Goal: Transaction & Acquisition: Download file/media

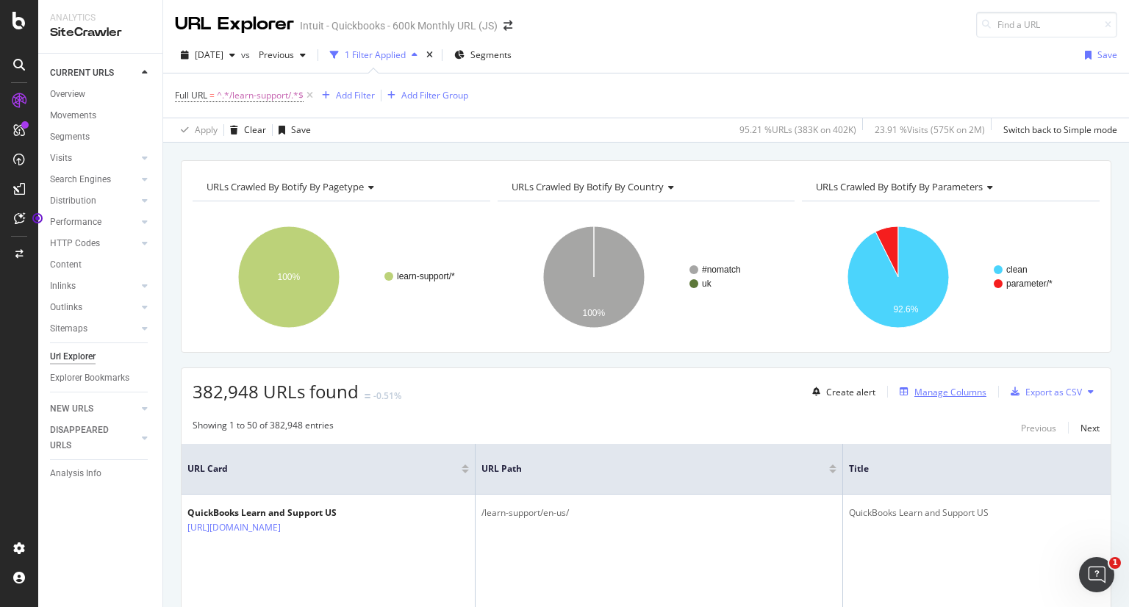
click at [967, 398] on div "Manage Columns" at bounding box center [940, 392] width 93 height 16
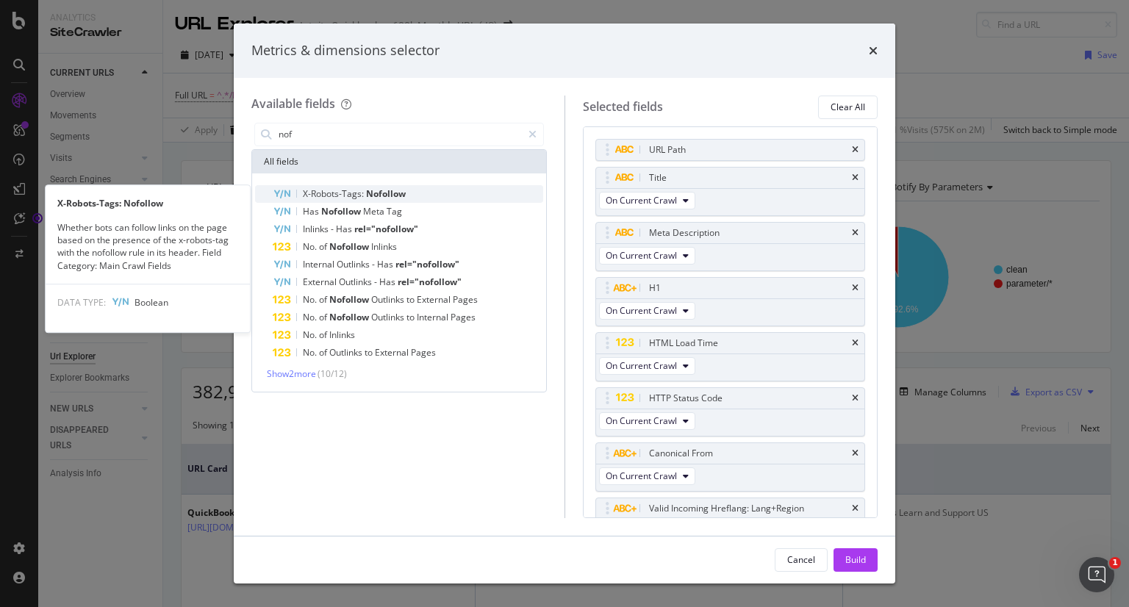
type input "nof"
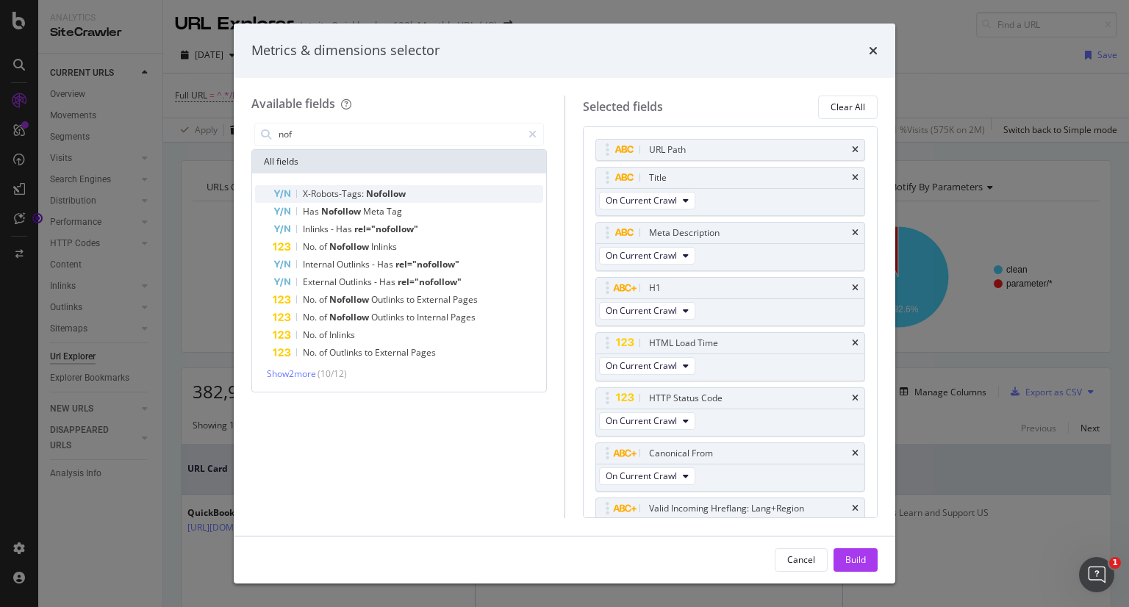
click at [372, 187] on span "Nofollow" at bounding box center [386, 193] width 40 height 12
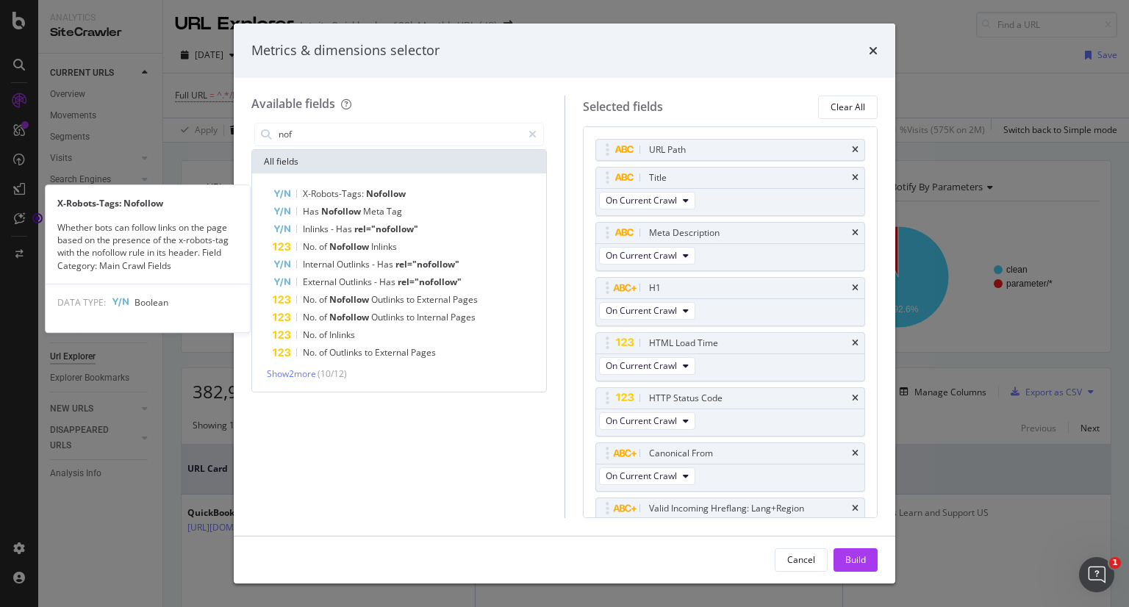
scroll to position [136, 0]
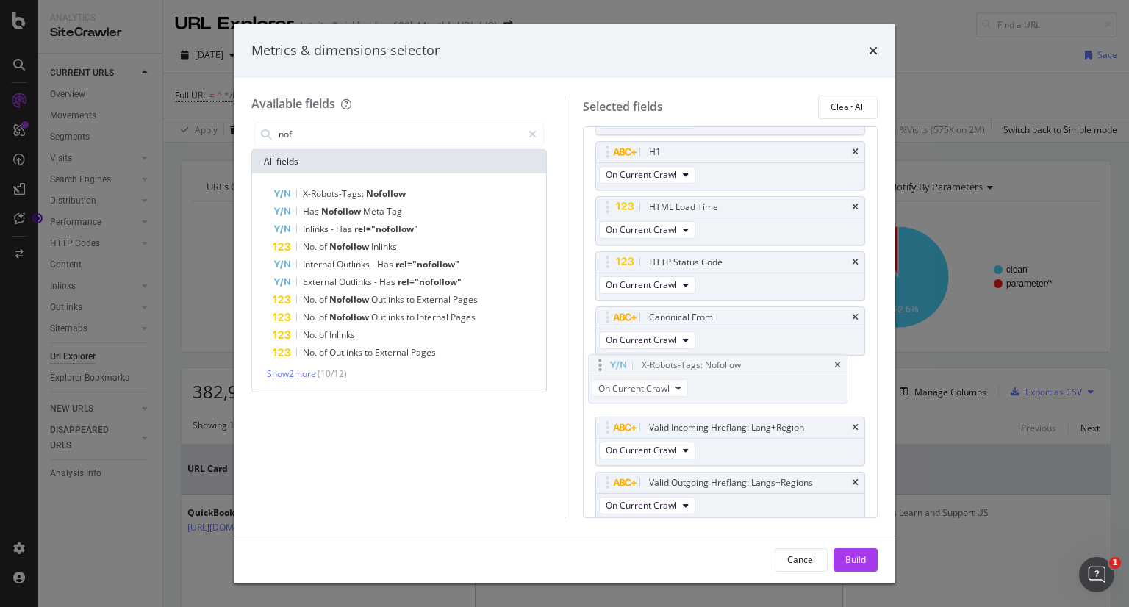
drag, startPoint x: 765, startPoint y: 490, endPoint x: 758, endPoint y: 376, distance: 114.8
click at [758, 376] on body "Analytics SiteCrawler CURRENT URLS Overview Movements Segments Visits Analysis …" at bounding box center [564, 303] width 1129 height 607
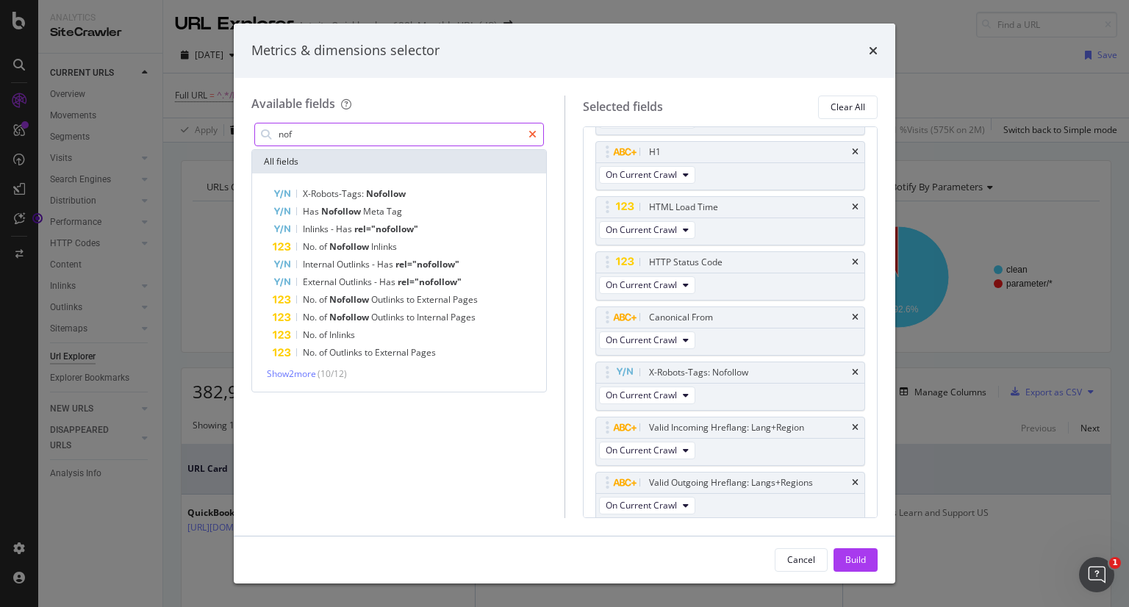
click at [527, 127] on div "modal" at bounding box center [532, 135] width 21 height 24
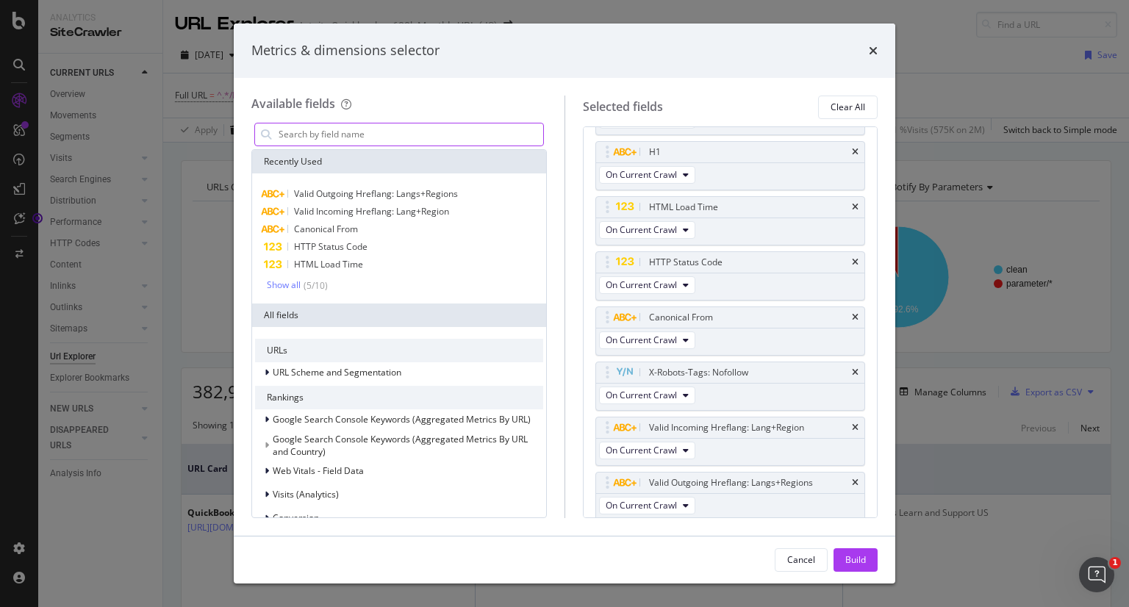
click at [525, 129] on input "modal" at bounding box center [410, 134] width 266 height 22
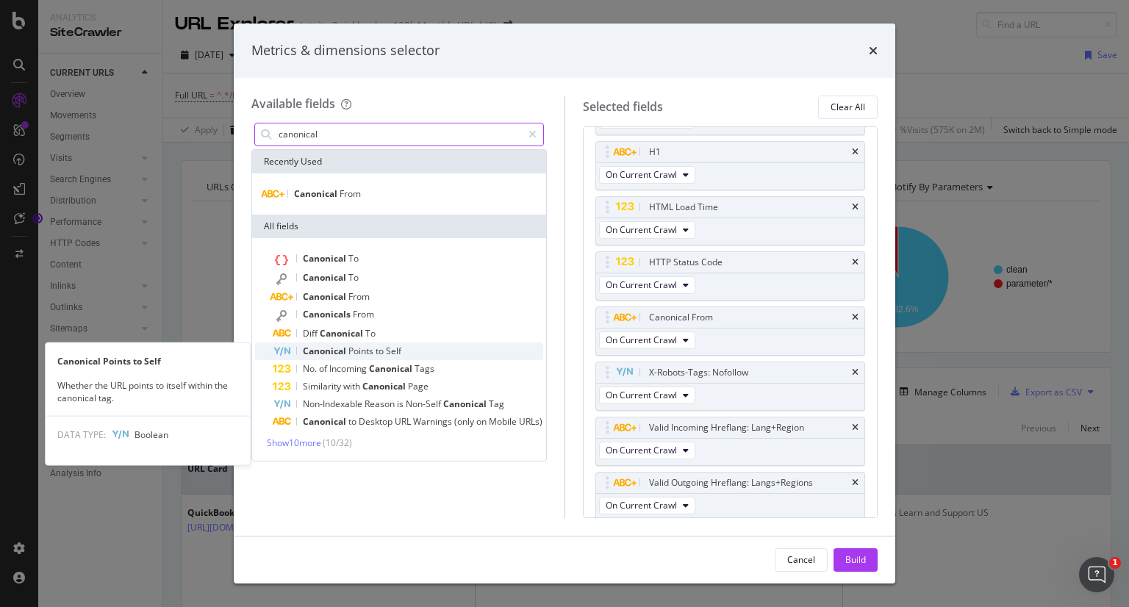
type input "canonical"
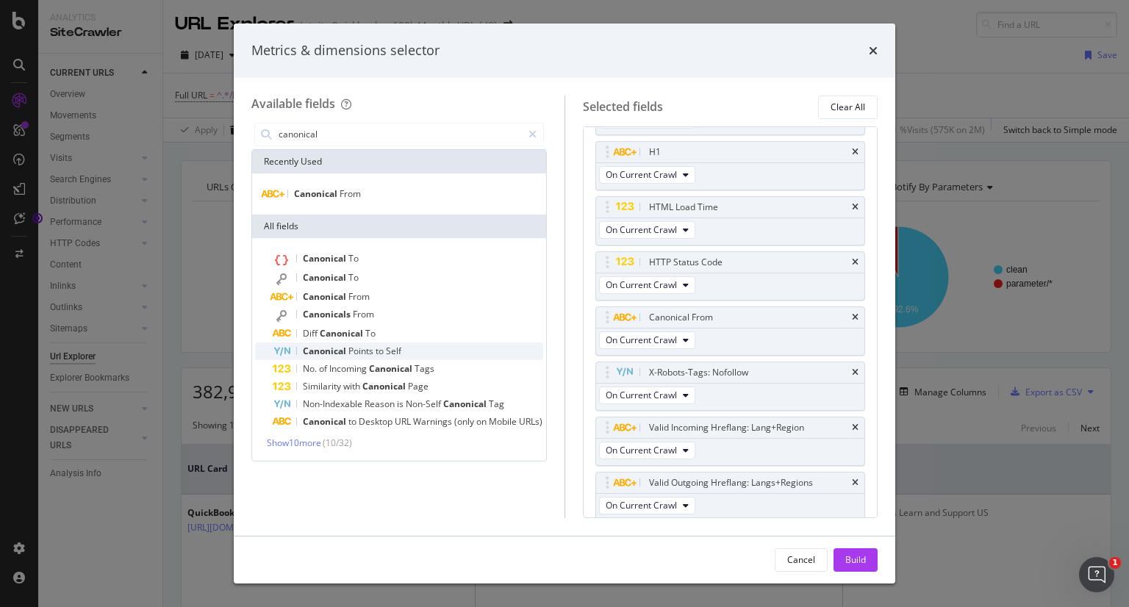
click at [367, 355] on span "Points" at bounding box center [361, 351] width 27 height 12
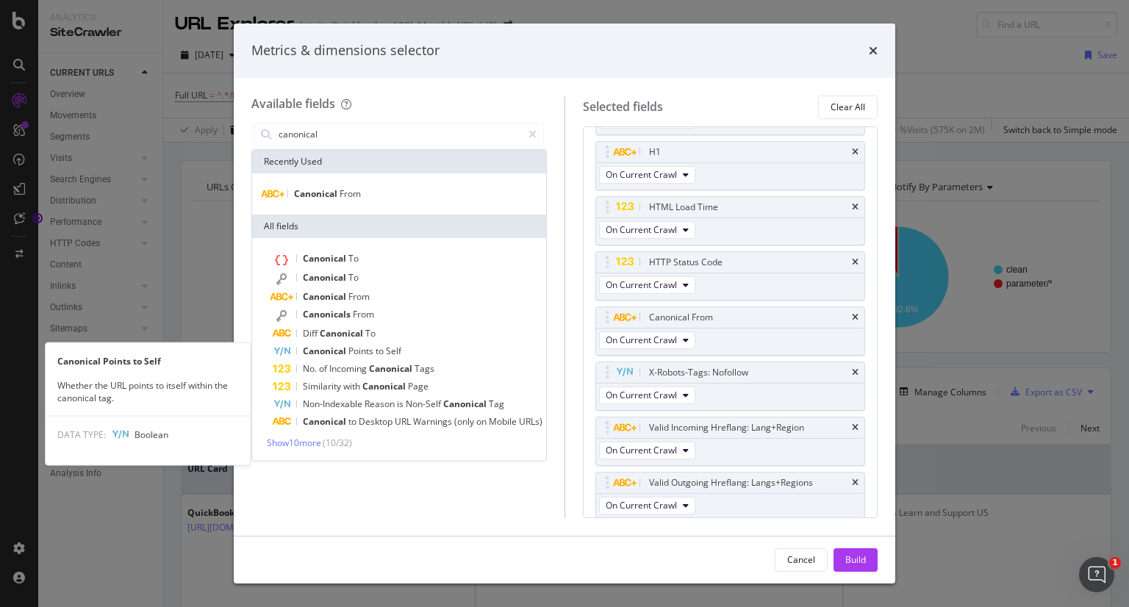
scroll to position [191, 0]
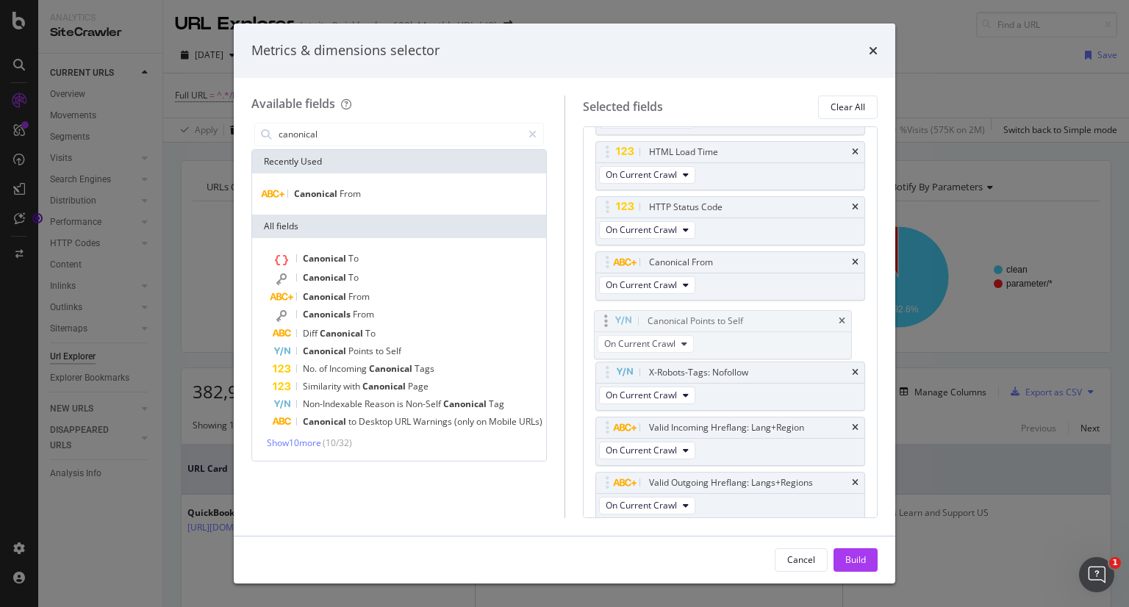
drag, startPoint x: 720, startPoint y: 478, endPoint x: 718, endPoint y: 317, distance: 161.0
click at [718, 317] on body "Analytics SiteCrawler CURRENT URLS Overview Movements Segments Visits Analysis …" at bounding box center [564, 303] width 1129 height 607
click at [286, 446] on span "Show 10 more" at bounding box center [294, 443] width 54 height 12
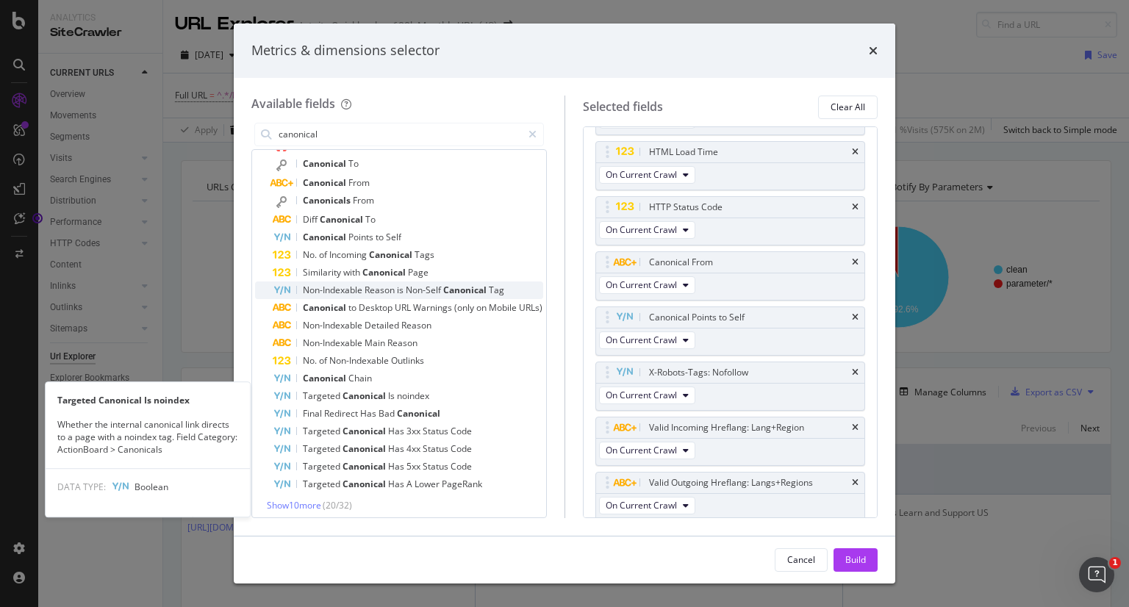
scroll to position [119, 0]
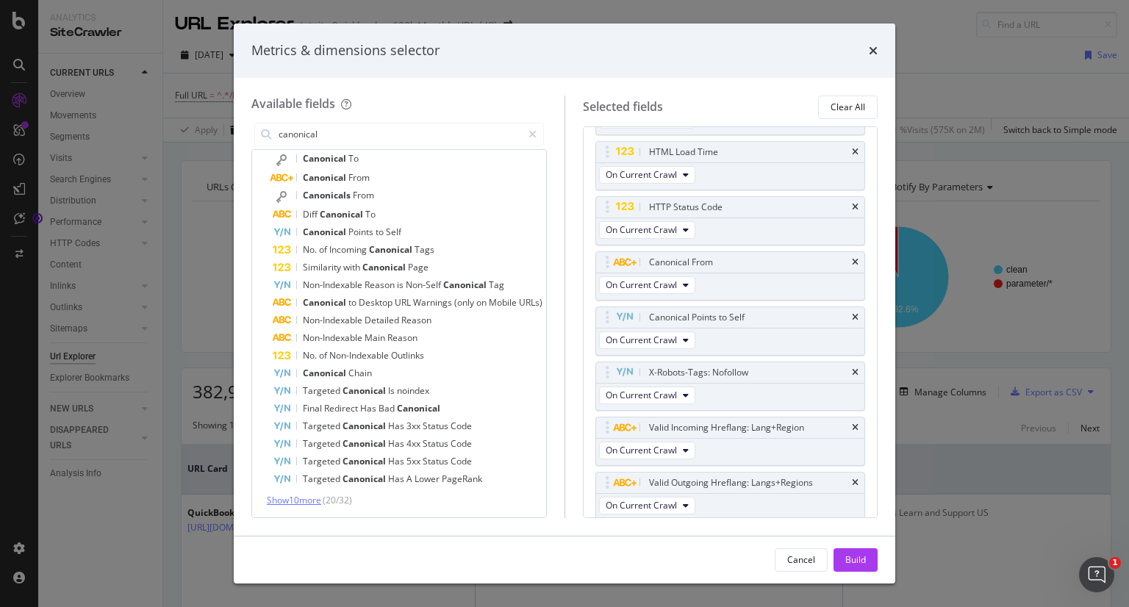
click at [305, 498] on span "Show 10 more" at bounding box center [294, 500] width 54 height 12
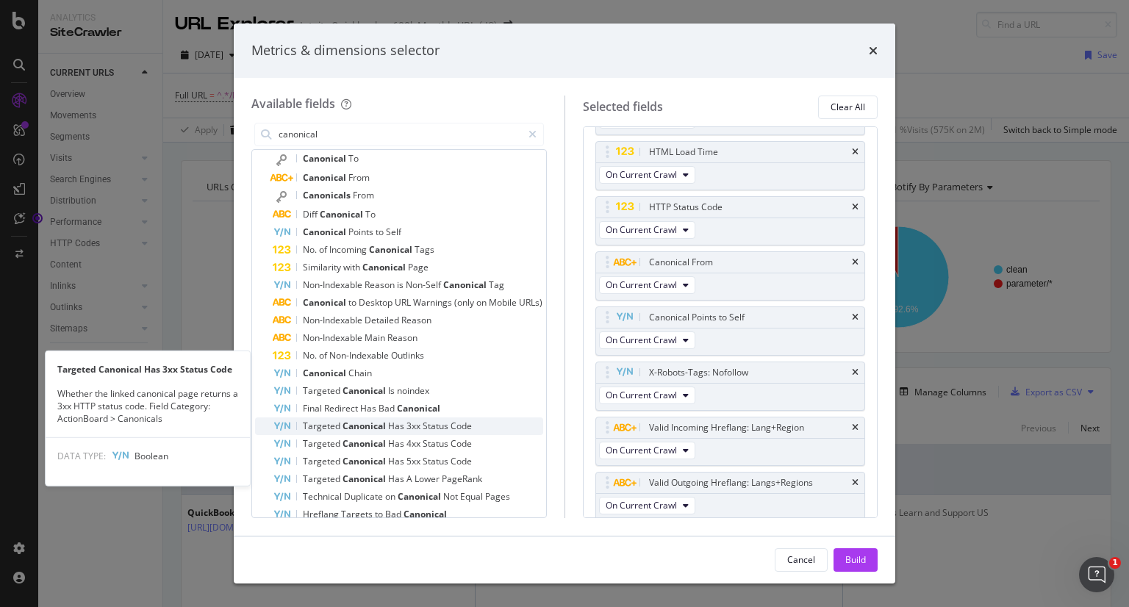
scroll to position [295, 0]
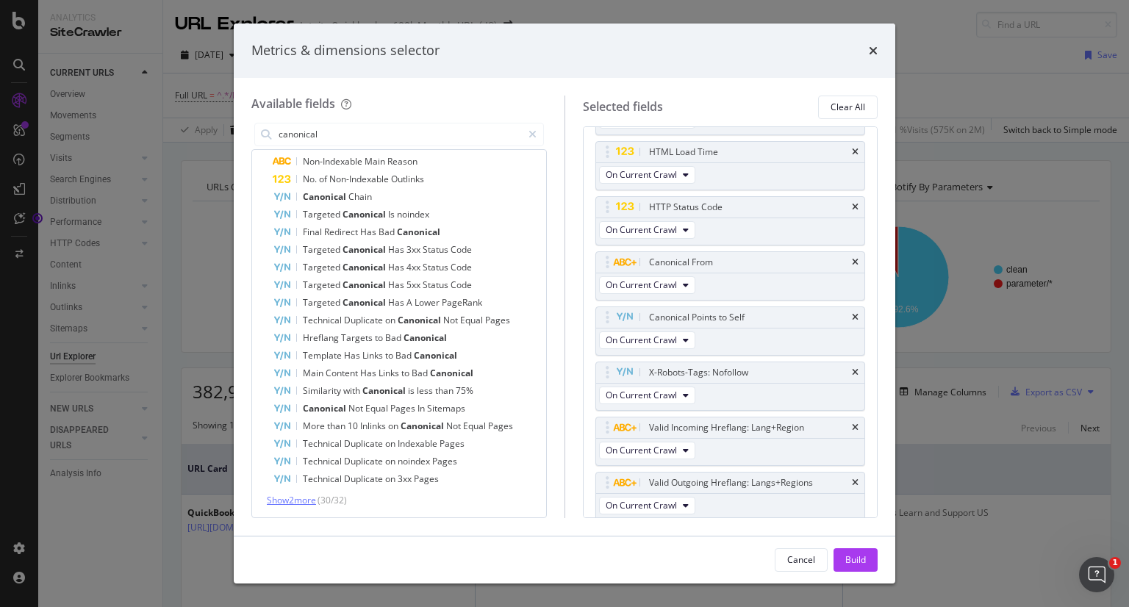
click at [291, 502] on span "Show 2 more" at bounding box center [291, 500] width 49 height 12
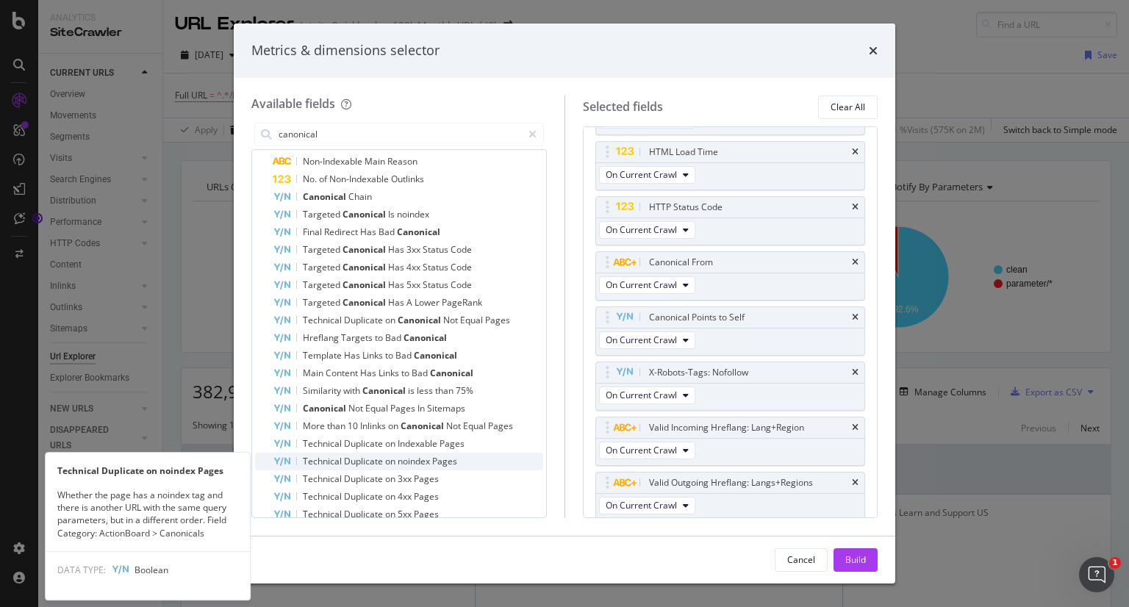
scroll to position [312, 0]
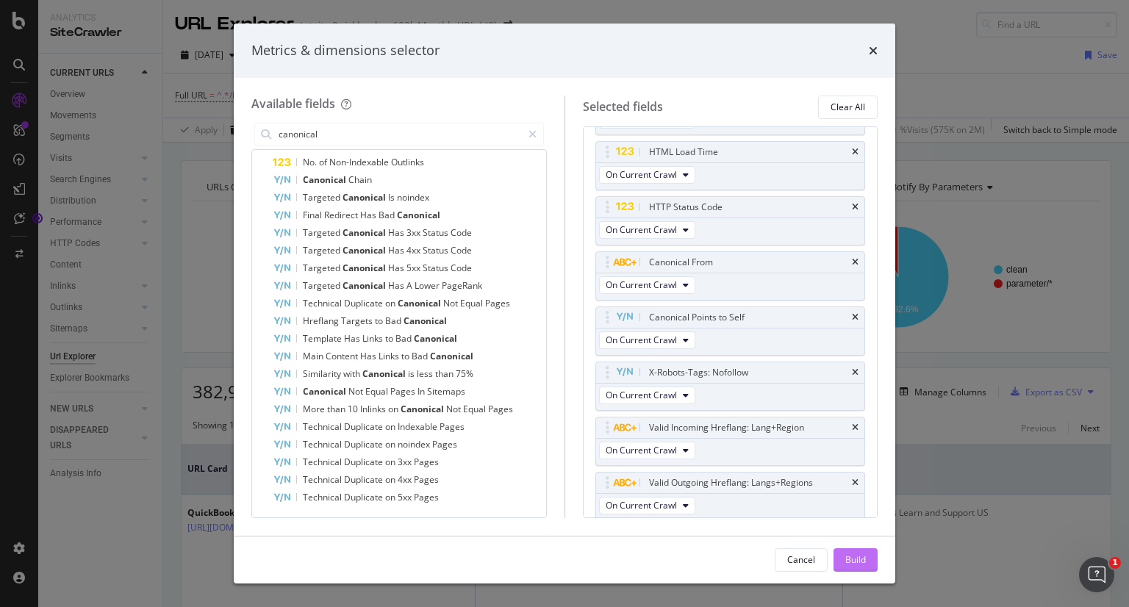
click at [853, 550] on div "Build" at bounding box center [855, 560] width 21 height 22
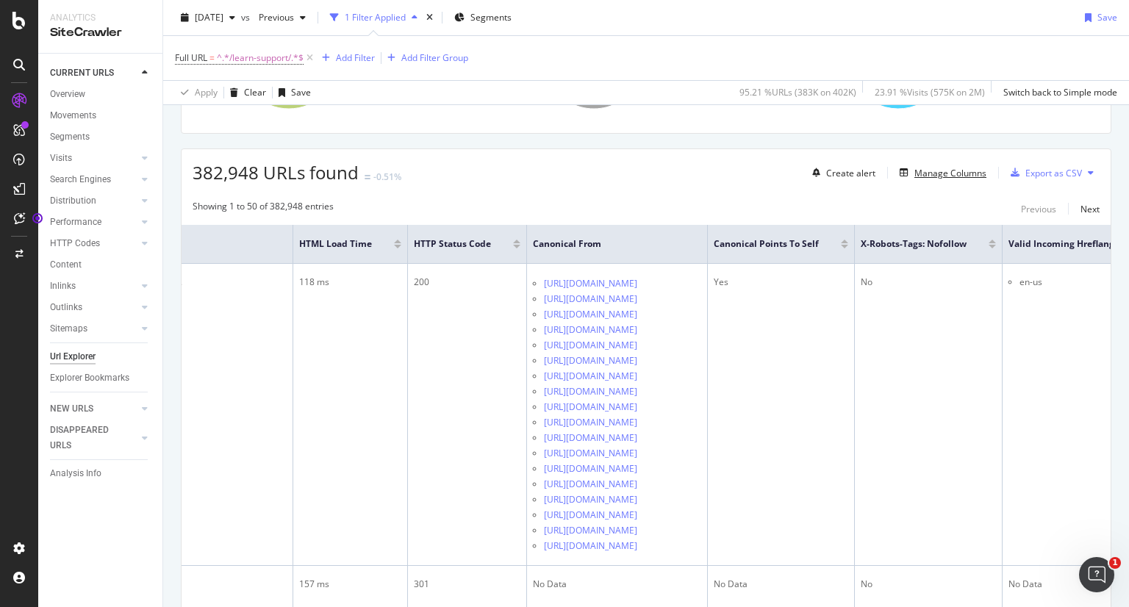
scroll to position [210, 0]
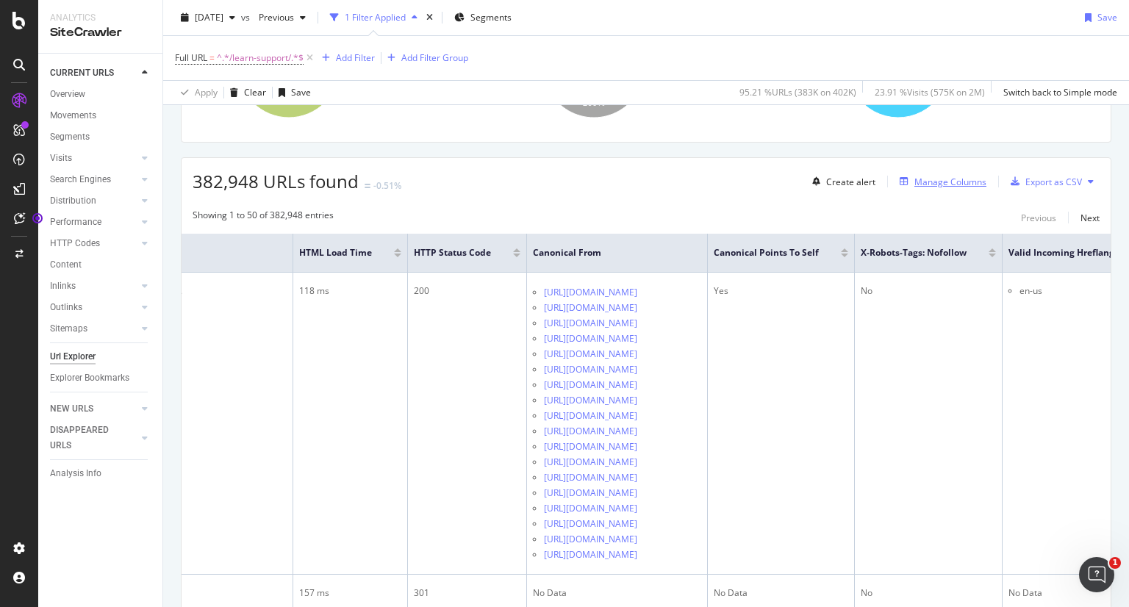
click at [944, 180] on div "Manage Columns" at bounding box center [950, 182] width 72 height 12
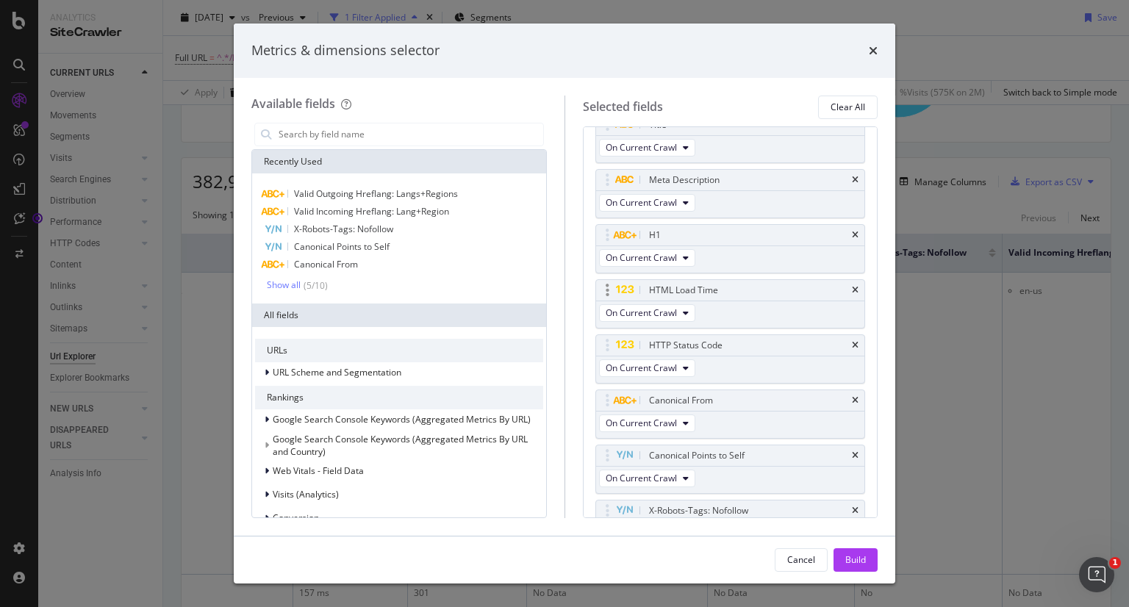
scroll to position [56, 0]
click at [276, 290] on div "Show all" at bounding box center [284, 285] width 34 height 10
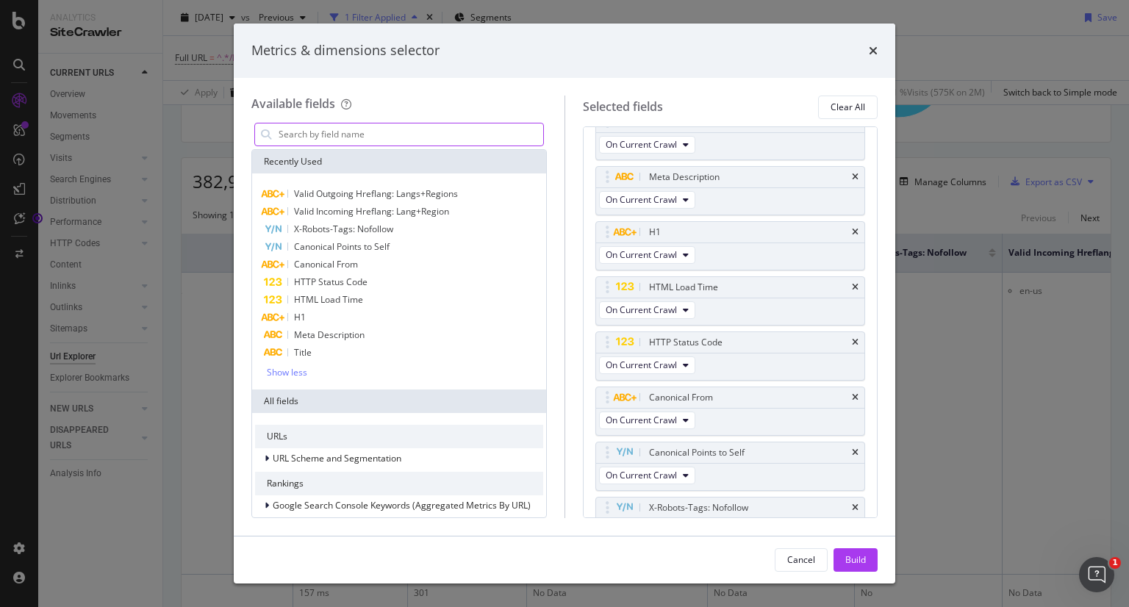
click at [353, 136] on input "modal" at bounding box center [410, 134] width 266 height 22
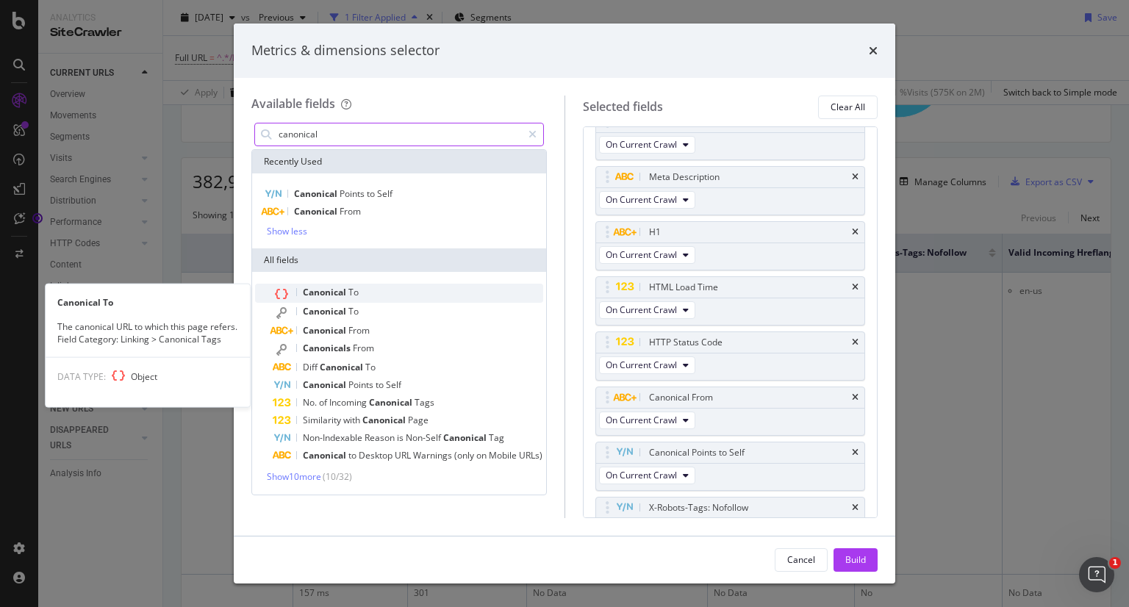
type input "canonical"
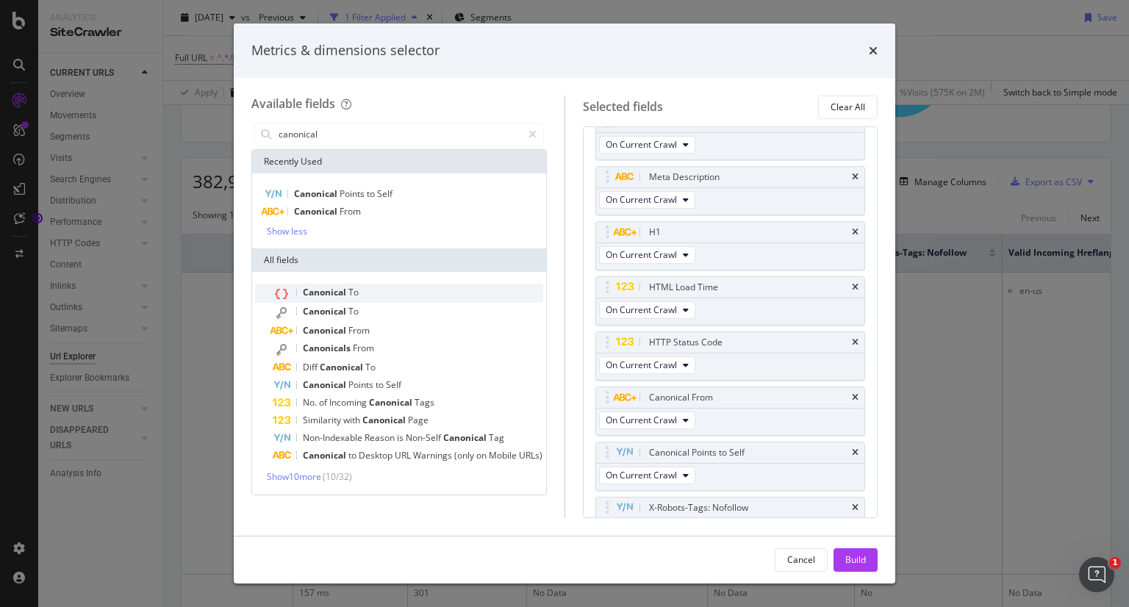
click at [319, 292] on span "Canonical" at bounding box center [326, 292] width 46 height 12
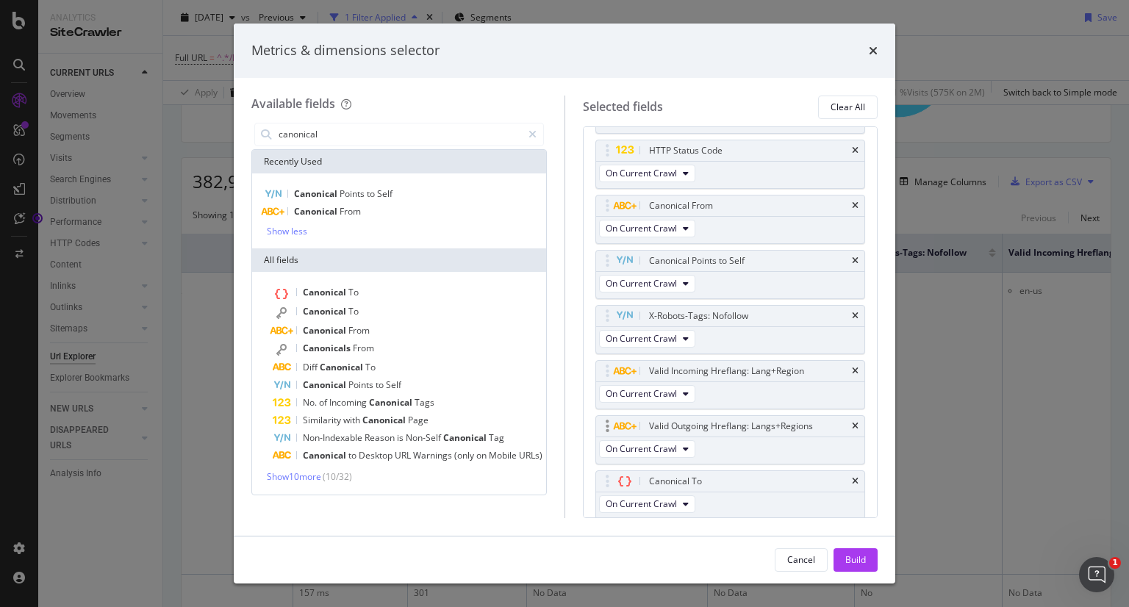
scroll to position [244, 0]
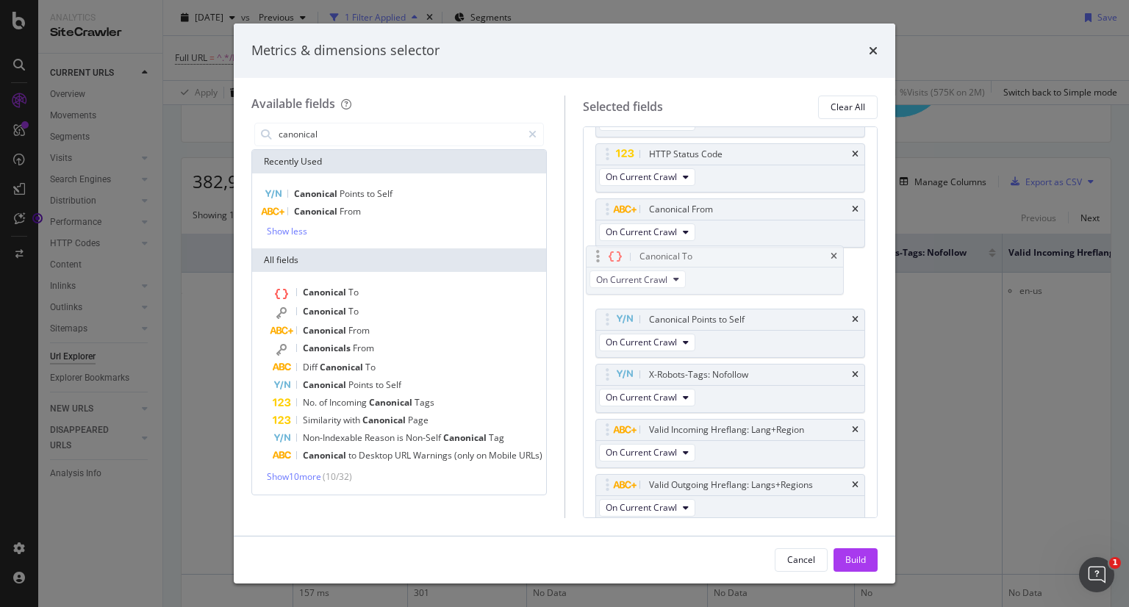
drag, startPoint x: 750, startPoint y: 506, endPoint x: 741, endPoint y: 280, distance: 226.5
click at [741, 280] on body "Analytics SiteCrawler CURRENT URLS Overview Movements Segments Visits Analysis …" at bounding box center [564, 303] width 1129 height 607
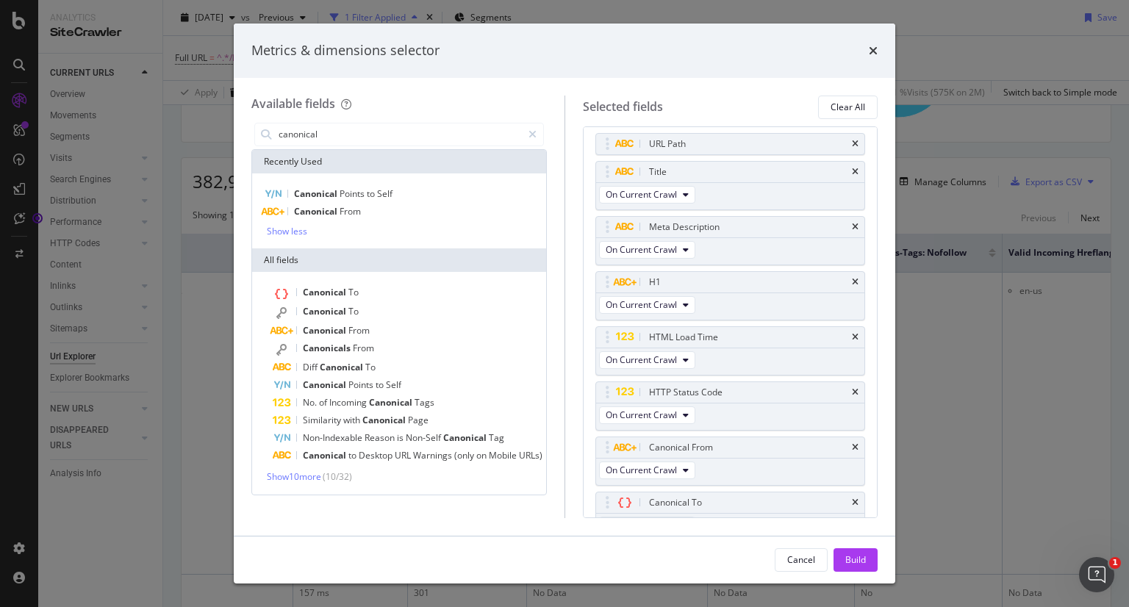
scroll to position [0, 0]
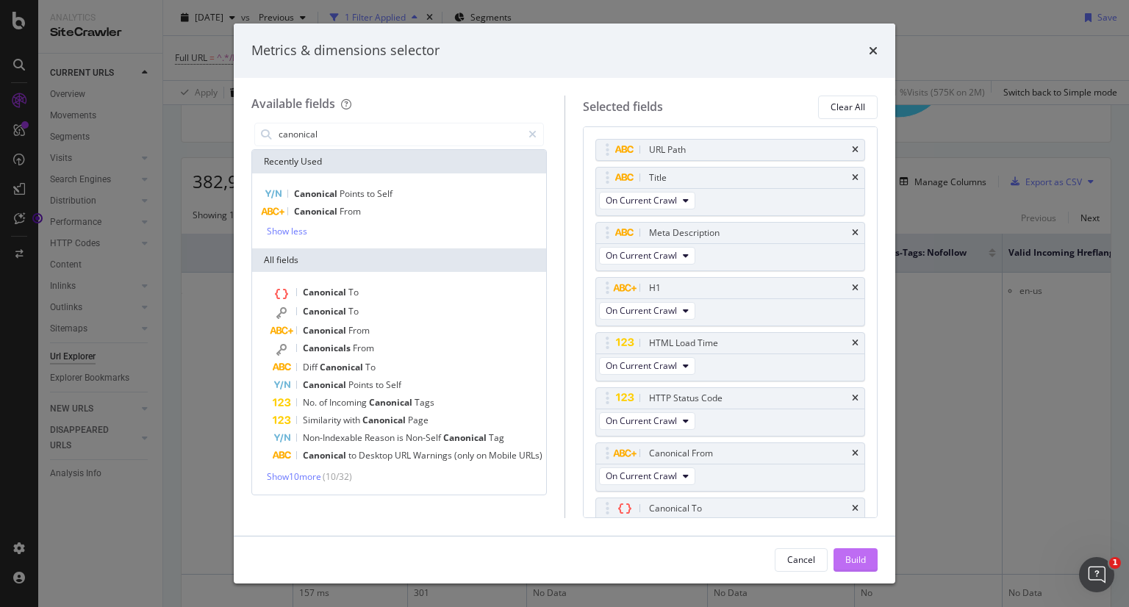
click at [858, 561] on div "Build" at bounding box center [855, 559] width 21 height 12
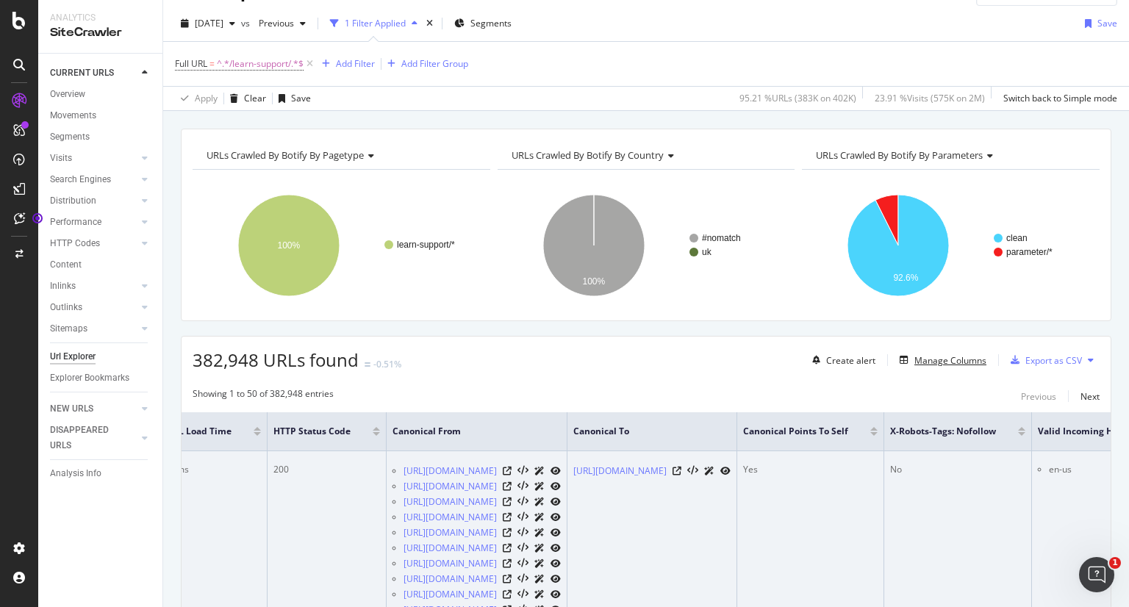
scroll to position [0, 1766]
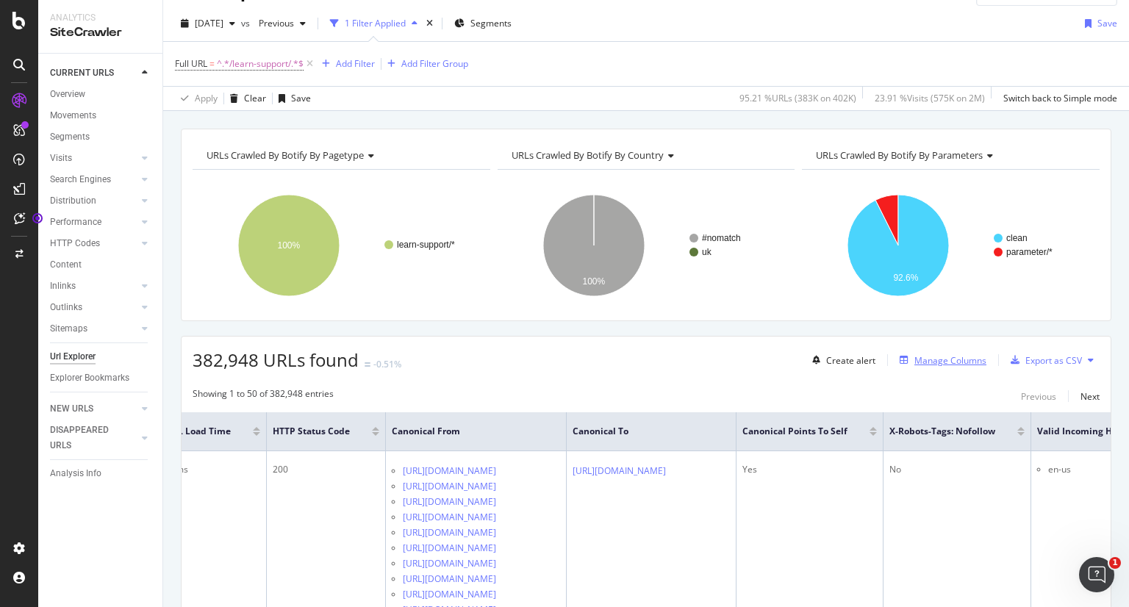
click at [935, 362] on div "Manage Columns" at bounding box center [950, 360] width 72 height 12
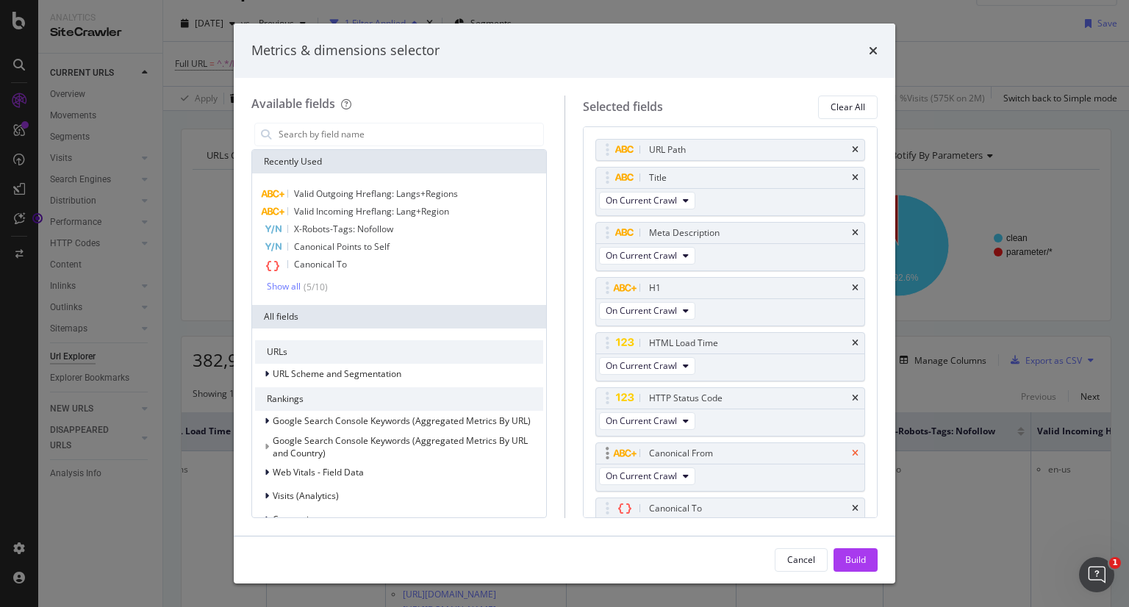
click at [852, 449] on icon "times" at bounding box center [855, 453] width 7 height 9
click at [853, 557] on div "Build" at bounding box center [855, 559] width 21 height 12
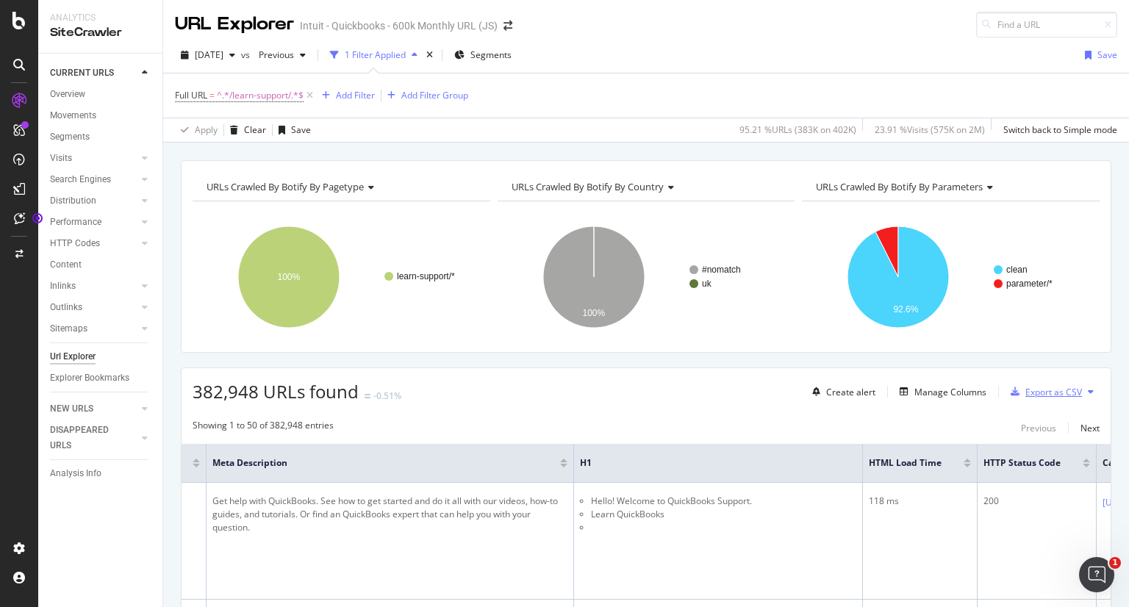
click at [1035, 390] on div "Export as CSV" at bounding box center [1053, 392] width 57 height 12
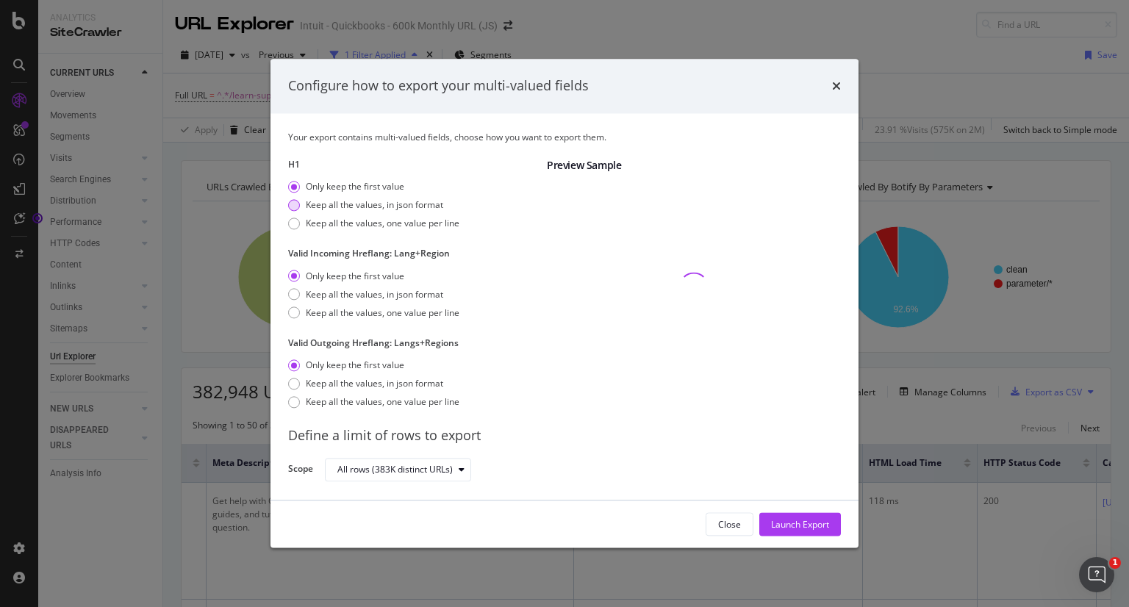
click at [366, 203] on div "Keep all the values, in json format" at bounding box center [374, 205] width 137 height 12
click at [290, 290] on div "Keep all the values, in json format" at bounding box center [294, 295] width 12 height 12
click at [289, 381] on div "Keep all the values, in json format" at bounding box center [294, 384] width 12 height 12
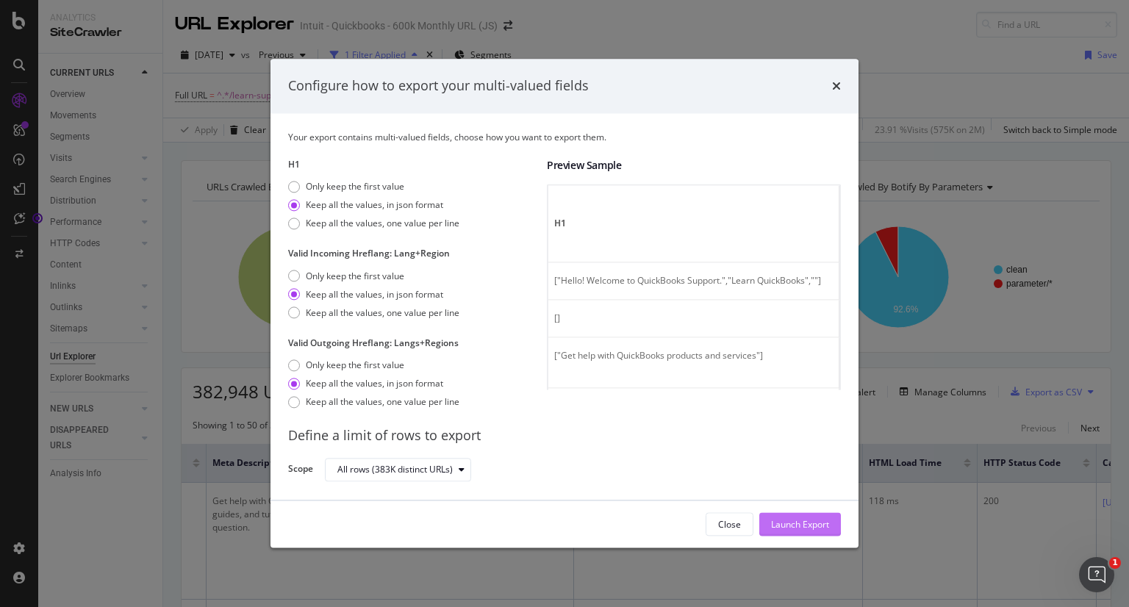
click at [801, 520] on div "Launch Export" at bounding box center [800, 524] width 58 height 12
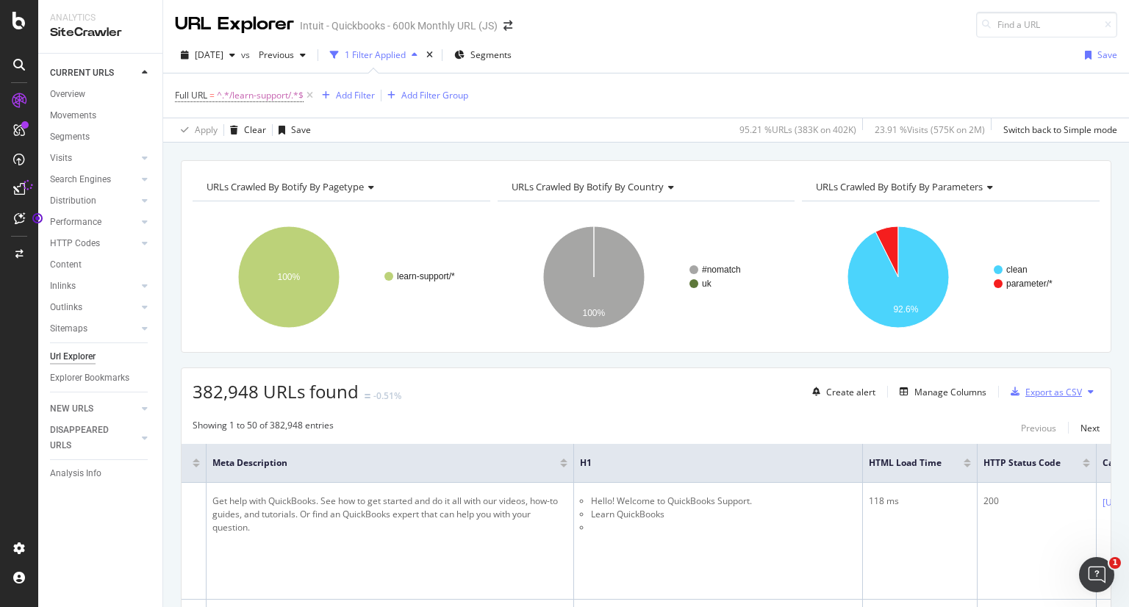
click at [1041, 396] on div "Export as CSV" at bounding box center [1053, 392] width 57 height 12
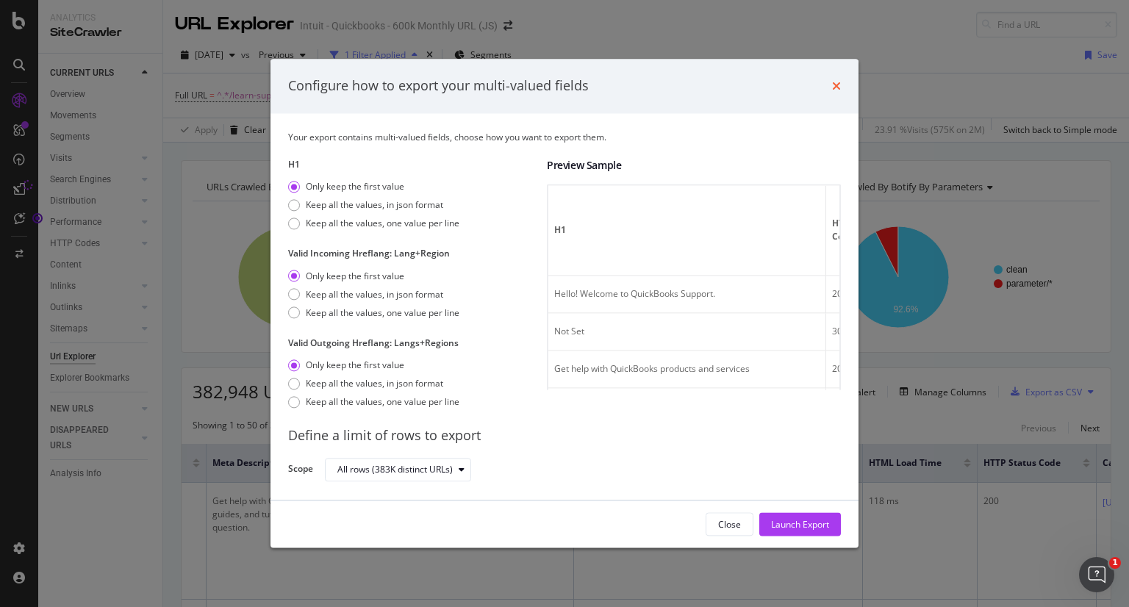
click at [836, 83] on icon "times" at bounding box center [836, 86] width 9 height 12
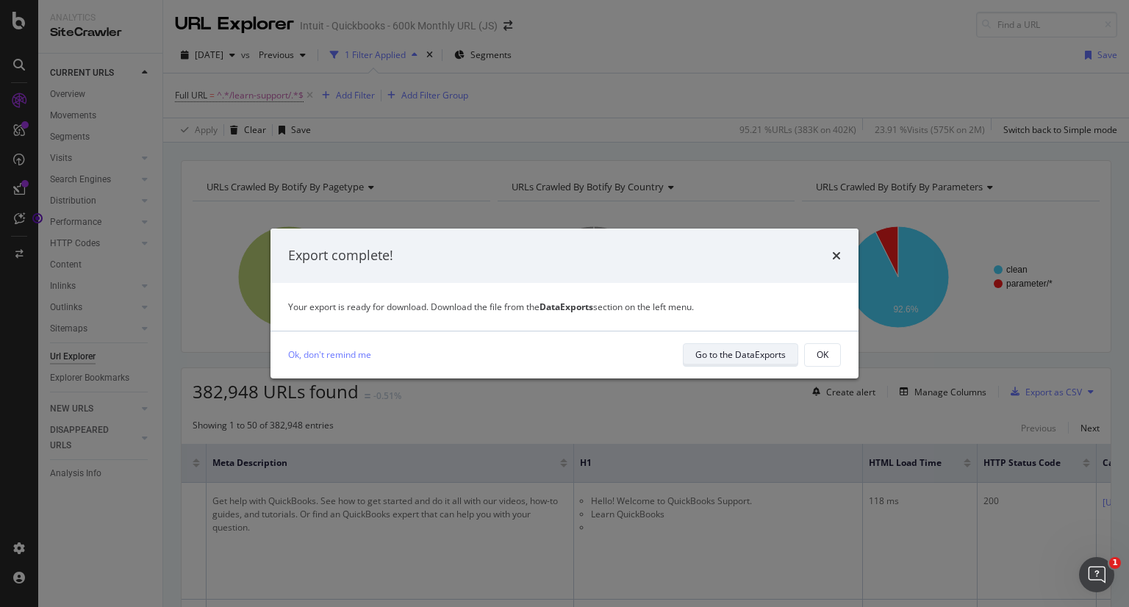
click at [761, 356] on div "Go to the DataExports" at bounding box center [740, 354] width 90 height 12
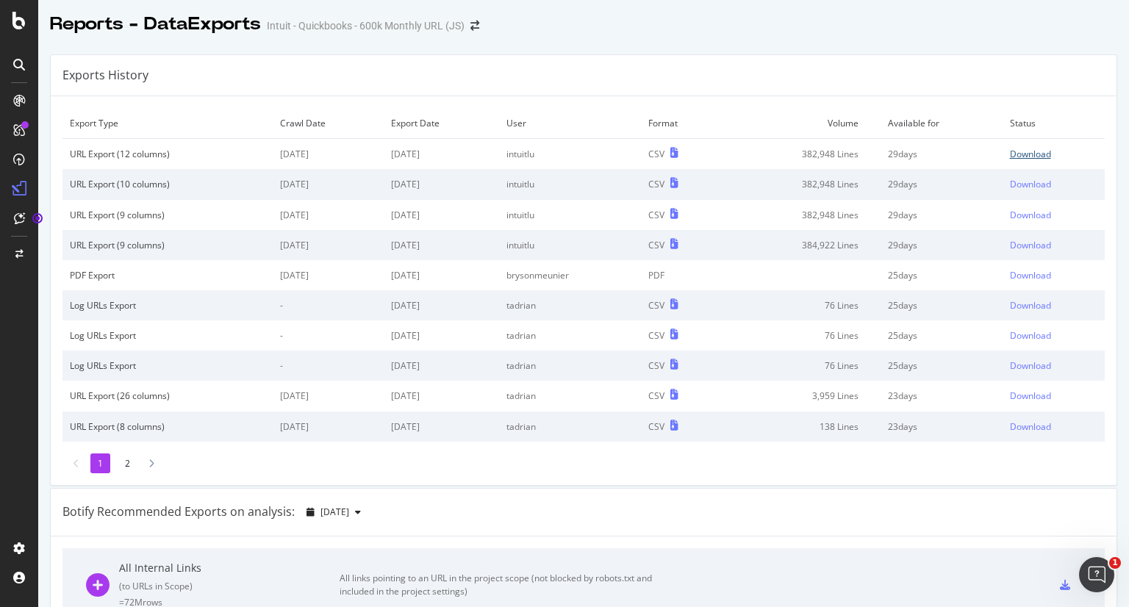
click at [1010, 151] on div "Download" at bounding box center [1030, 154] width 41 height 12
